Goal: Task Accomplishment & Management: Manage account settings

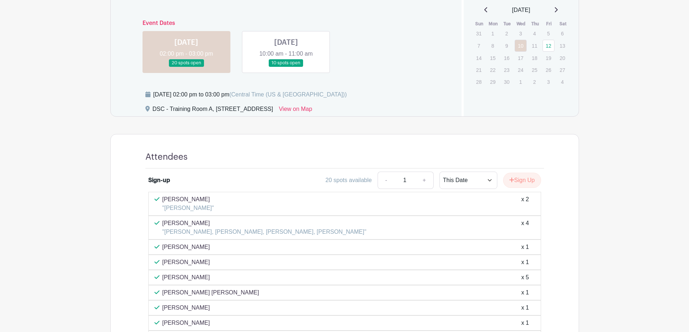
scroll to position [362, 0]
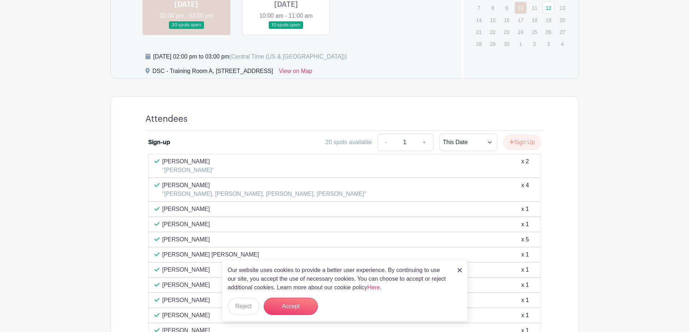
click at [462, 273] on link at bounding box center [460, 270] width 4 height 9
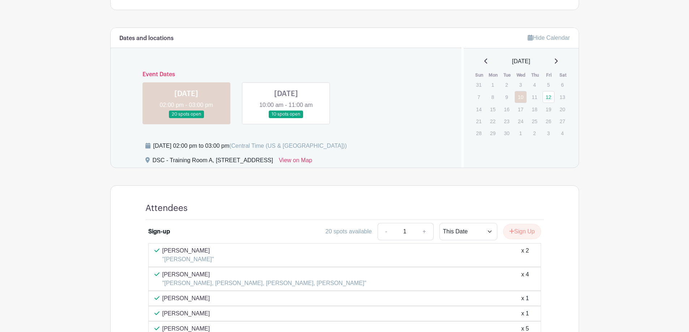
scroll to position [268, 0]
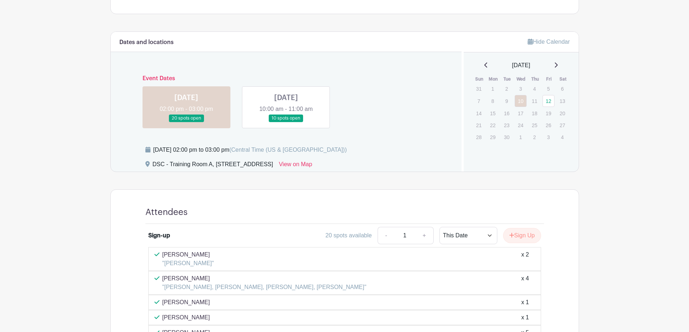
click at [286, 122] on link at bounding box center [286, 122] width 0 height 0
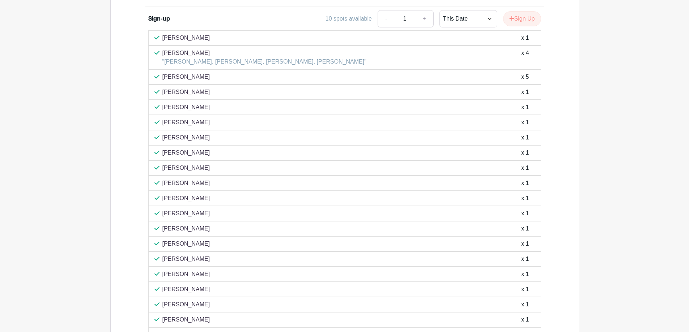
scroll to position [522, 0]
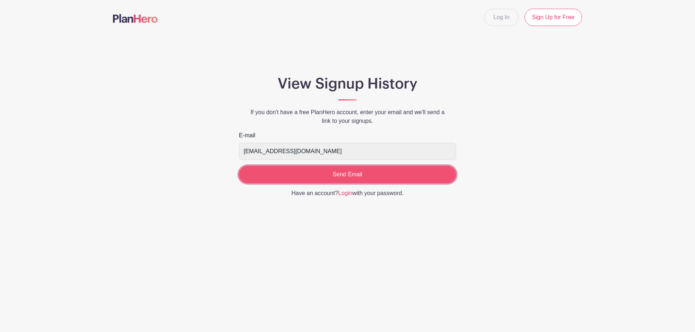
click at [400, 179] on input "Send Email" at bounding box center [347, 174] width 217 height 17
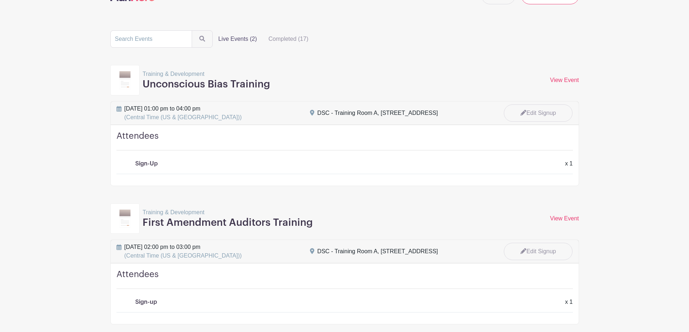
scroll to position [59, 0]
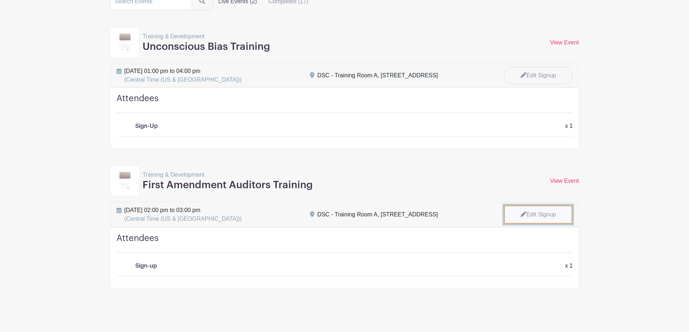
click at [540, 218] on link "Edit Signup" at bounding box center [538, 214] width 69 height 19
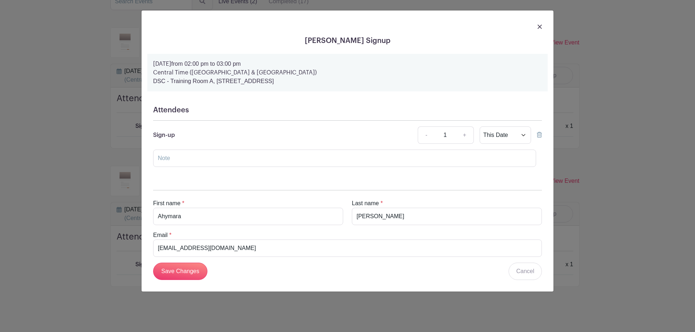
click at [539, 135] on icon at bounding box center [538, 135] width 5 height 6
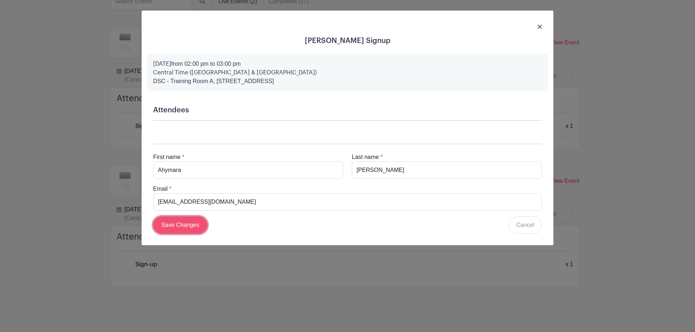
click at [177, 224] on input "Save Changes" at bounding box center [180, 225] width 54 height 17
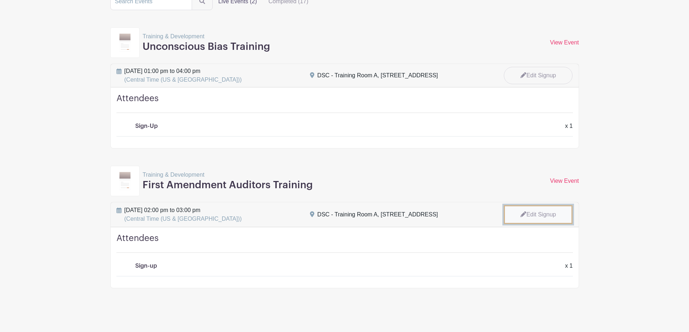
click at [556, 212] on link "Edit Signup" at bounding box center [538, 214] width 69 height 19
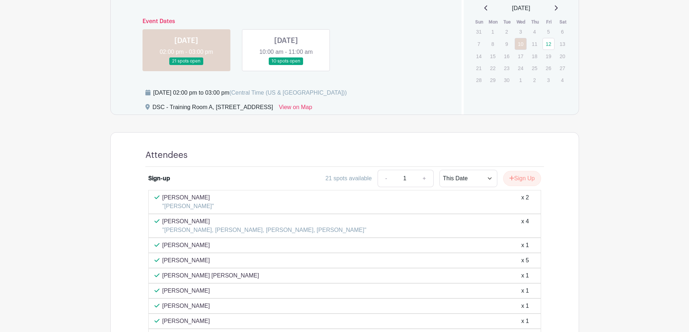
scroll to position [362, 0]
